Goal: Task Accomplishment & Management: Use online tool/utility

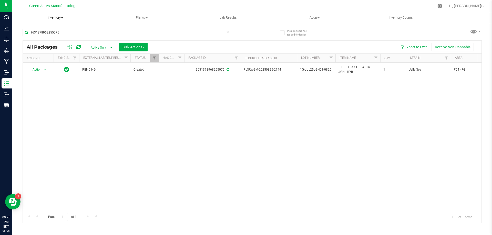
click at [61, 21] on uib-tab-heading "Inventory All packages All inventory Waste log Create inventory" at bounding box center [55, 17] width 86 height 11
click at [56, 61] on span "From bill of materials" at bounding box center [35, 61] width 46 height 4
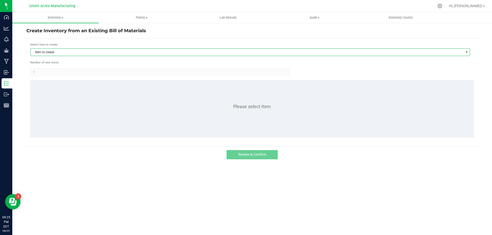
click at [156, 49] on span "Item to create" at bounding box center [247, 52] width 432 height 7
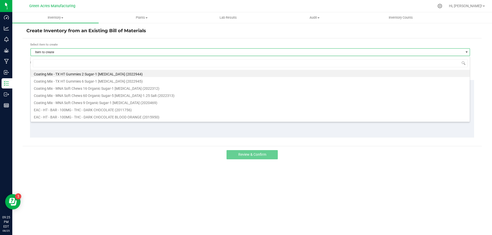
scroll to position [8, 439]
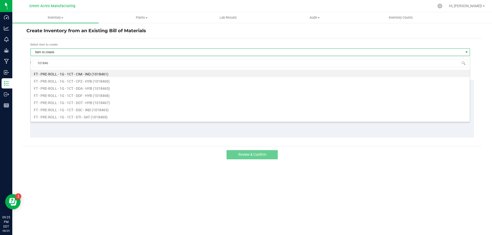
type input "1018463"
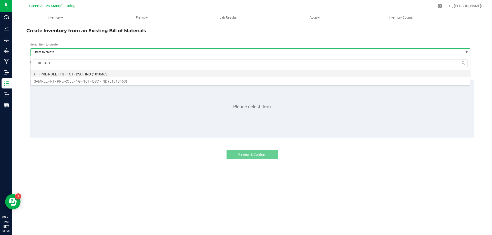
click at [136, 75] on li "FT - PRE-ROLL - 1G - 1CT - DSC - IND (1018463)" at bounding box center [250, 73] width 439 height 7
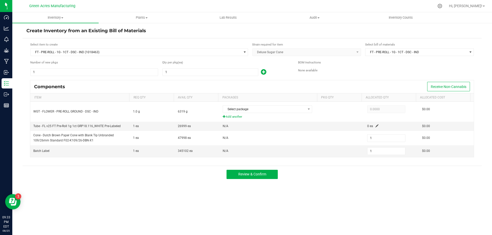
click at [284, 26] on div "Create Inventory from an Existing Bill of Materials Select item to create FT - …" at bounding box center [251, 103] width 479 height 160
click at [175, 77] on form "Select item to create FT - PRE-ROLL - 1G - 1CT - DSC - IND (1018463) Strain req…" at bounding box center [251, 102] width 451 height 120
type input "5"
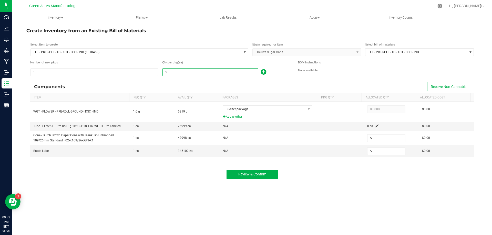
type input "54"
type input "546"
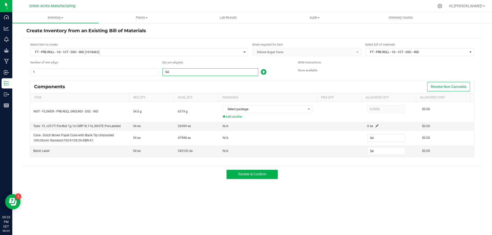
type input "546"
type input "5469"
type input "5,469"
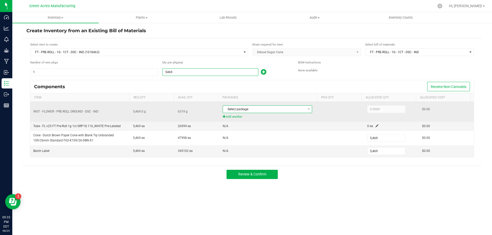
type input "5,469"
click at [293, 109] on span "Select package" at bounding box center [264, 109] width 82 height 7
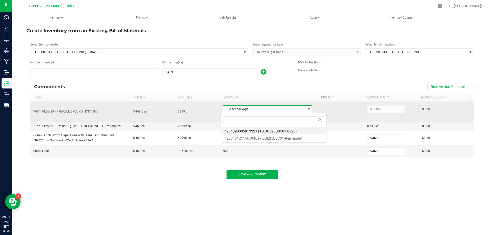
scroll to position [8, 88]
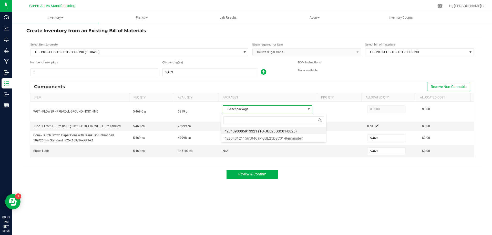
click at [292, 132] on li "4204390085913321 (1G-JUL25DSC01-0825)" at bounding box center [273, 130] width 104 height 7
type input "5,469.0000"
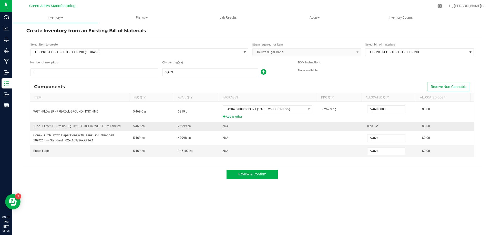
click at [376, 127] on td "0 ea" at bounding box center [391, 126] width 55 height 9
click at [376, 126] on td "0 ea" at bounding box center [391, 126] width 55 height 9
click at [375, 127] on span at bounding box center [376, 125] width 3 height 3
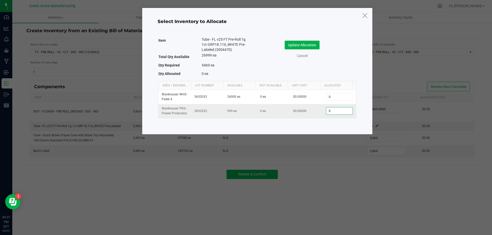
click at [333, 115] on input "0" at bounding box center [339, 111] width 26 height 7
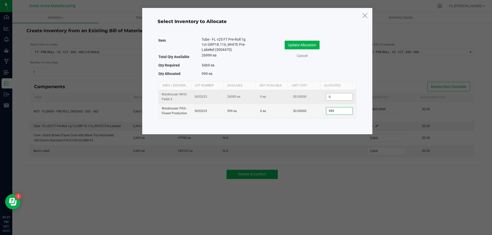
type input "999"
click at [343, 100] on input "0" at bounding box center [339, 96] width 26 height 7
click at [338, 99] on input "4800" at bounding box center [339, 96] width 26 height 7
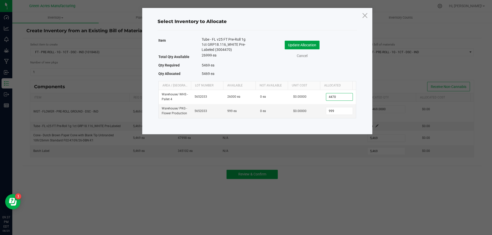
type input "4,470"
click at [312, 42] on button "Update Allocation" at bounding box center [301, 45] width 35 height 9
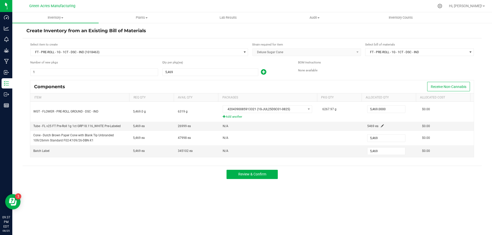
click at [329, 189] on div "Inventory All packages All inventory Waste log Create inventory Plants All plan…" at bounding box center [251, 123] width 479 height 223
click at [268, 174] on button "Review & Confirm" at bounding box center [251, 174] width 51 height 9
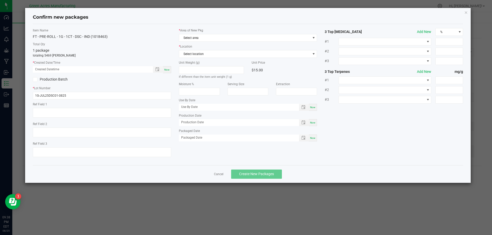
click at [170, 71] on div "Now" at bounding box center [167, 69] width 8 height 7
type input "[DATE] 09:38 PM"
click at [220, 38] on span "Select area" at bounding box center [244, 37] width 131 height 7
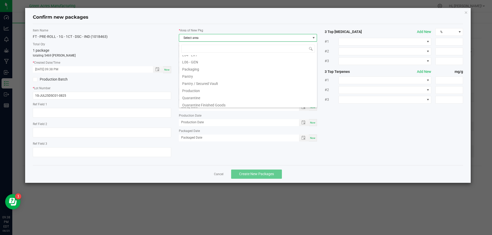
scroll to position [154, 0]
click at [246, 58] on li "Pantry / Secured Vault" at bounding box center [248, 55] width 138 height 7
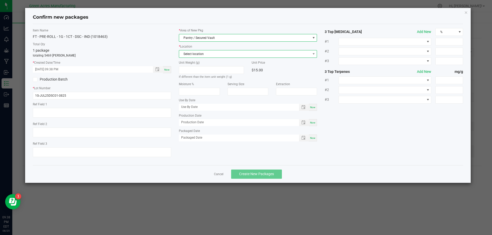
click at [240, 55] on span "Select location" at bounding box center [244, 53] width 131 height 7
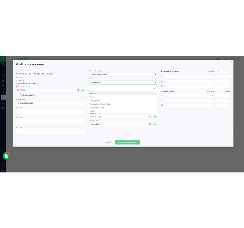
scroll to position [8, 138]
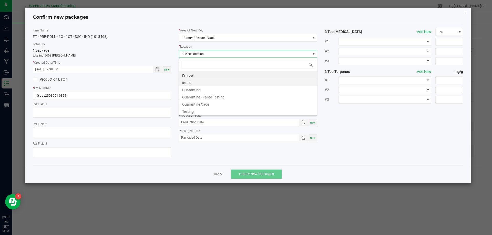
click at [217, 80] on li "Intake" at bounding box center [248, 82] width 138 height 7
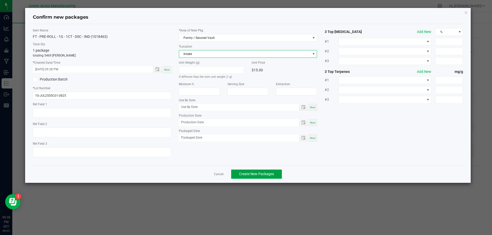
click at [260, 173] on span "Create New Packages" at bounding box center [256, 174] width 35 height 4
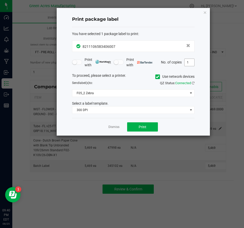
click at [188, 64] on input "1" at bounding box center [189, 62] width 10 height 7
type input "2"
click at [129, 126] on button "Print" at bounding box center [142, 126] width 31 height 9
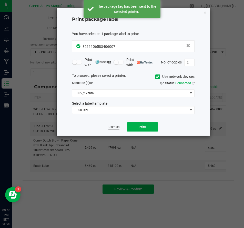
click at [111, 127] on link "Dismiss" at bounding box center [113, 127] width 11 height 4
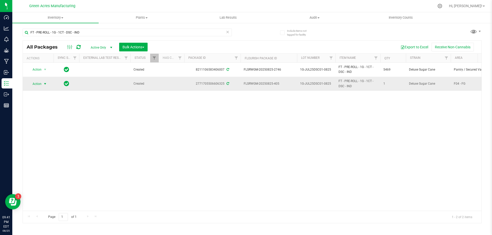
click at [36, 87] on span "Action" at bounding box center [35, 83] width 14 height 7
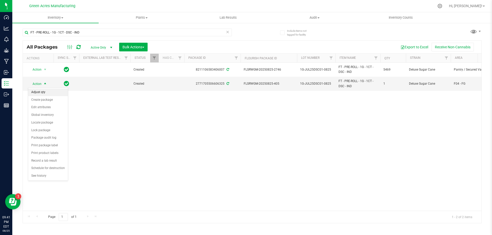
click at [34, 91] on li "Adjust qty" at bounding box center [48, 93] width 40 height 8
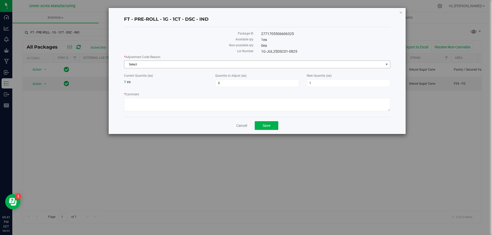
click at [138, 65] on span "Select" at bounding box center [253, 64] width 259 height 7
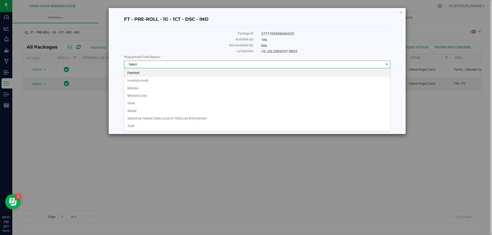
click at [152, 70] on li "Depleted" at bounding box center [256, 73] width 265 height 8
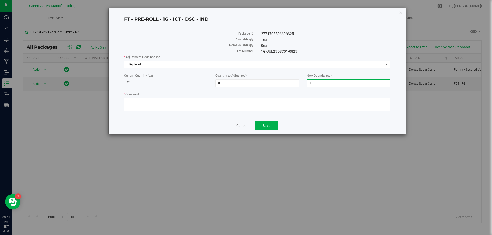
click at [313, 82] on span "1 1" at bounding box center [347, 83] width 83 height 8
click at [313, 82] on input "1" at bounding box center [348, 83] width 83 height 7
type input "0"
type input "-1"
type input "0"
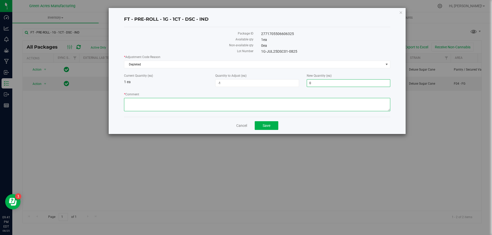
click at [297, 100] on textarea "* Comment" at bounding box center [257, 104] width 266 height 13
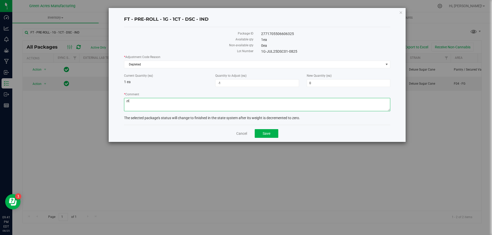
type textarea "z"
type textarea "ZEROING OUT 1 OF 1 PACKAGE."
click at [275, 131] on button "Save" at bounding box center [266, 133] width 24 height 9
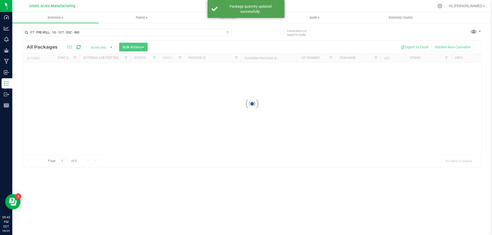
click at [228, 31] on icon at bounding box center [228, 32] width 4 height 6
click at [215, 33] on input "text" at bounding box center [127, 33] width 209 height 8
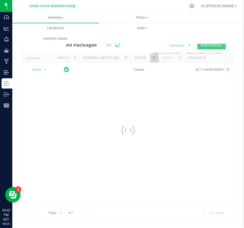
type input "4204390085913321"
click at [201, 174] on div "Action Action Adjust qty Create package Edit attributes Global inventory Locate…" at bounding box center [128, 135] width 210 height 144
drag, startPoint x: 46, startPoint y: 202, endPoint x: 62, endPoint y: 201, distance: 15.9
click at [62, 201] on div "Action Action Adjust qty Create package Edit attributes Global inventory Locate…" at bounding box center [128, 135] width 210 height 144
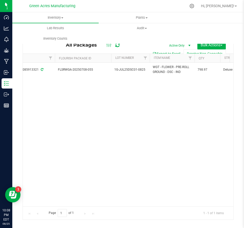
click at [194, 112] on div "Action Action Adjust qty Create package Edit attributes Global inventory Locate…" at bounding box center [128, 135] width 210 height 144
click at [157, 124] on div "Action Action Adjust qty Create package Edit attributes Global inventory Locate…" at bounding box center [128, 135] width 210 height 144
click at [112, 83] on div "Action Action Adjust qty Create package Edit attributes Global inventory Locate…" at bounding box center [128, 135] width 210 height 144
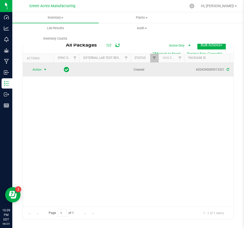
click at [46, 71] on span "select" at bounding box center [45, 70] width 4 height 4
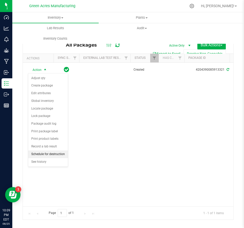
click at [60, 154] on li "Schedule for destruction" at bounding box center [48, 155] width 40 height 8
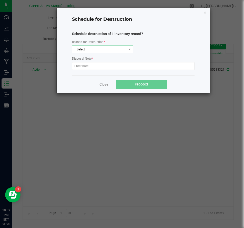
click at [112, 49] on span "Select" at bounding box center [99, 49] width 54 height 7
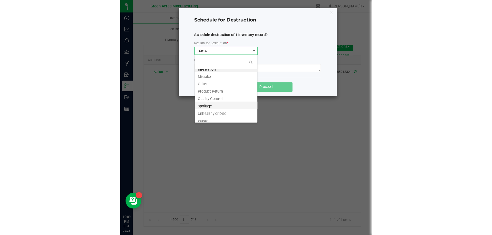
scroll to position [6, 0]
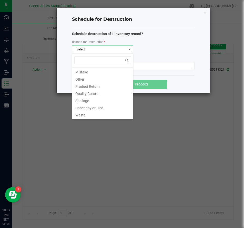
click at [91, 117] on li "Waste" at bounding box center [102, 114] width 61 height 7
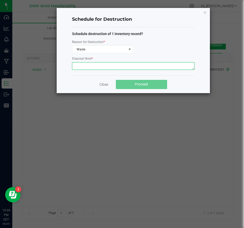
click at [111, 68] on textarea at bounding box center [133, 66] width 122 height 8
paste textarea "WASTE FROM PRE ROLL PACKAGING"
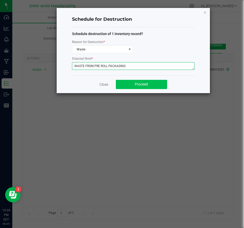
type textarea "WASTE FROM PRE ROLL PACKAGING"
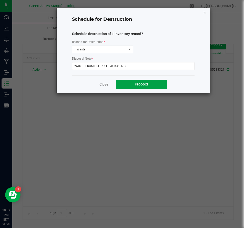
click at [152, 84] on button "Proceed" at bounding box center [141, 84] width 51 height 9
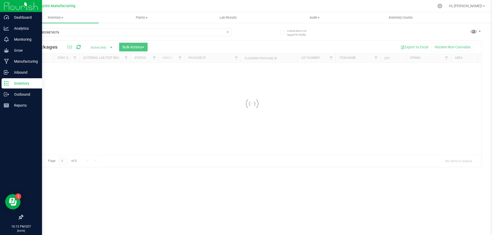
click at [24, 83] on p "Inventory" at bounding box center [24, 83] width 31 height 6
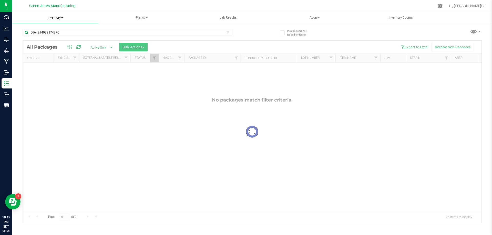
click at [64, 18] on span "Inventory" at bounding box center [55, 17] width 86 height 5
click at [45, 61] on span "From bill of materials" at bounding box center [35, 61] width 46 height 4
